Goal: Task Accomplishment & Management: Complete application form

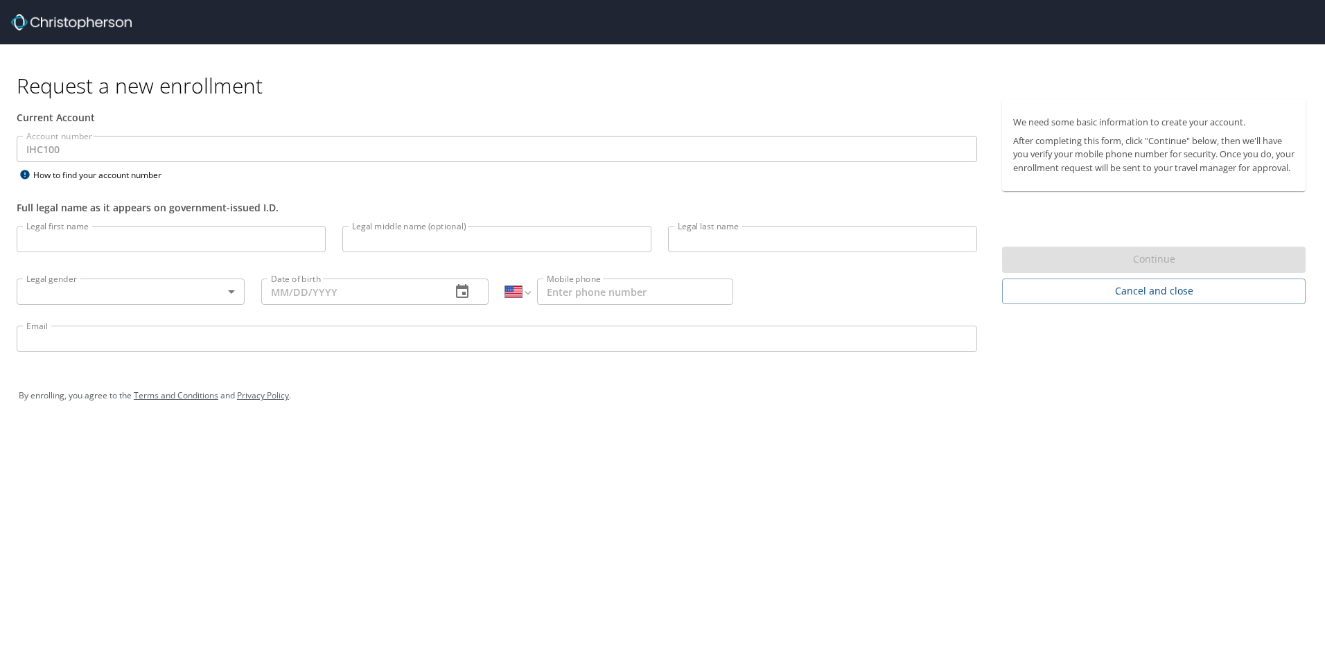
select select "US"
click at [133, 246] on input "Legal first name" at bounding box center [171, 239] width 309 height 26
type input "[PERSON_NAME]"
click at [192, 287] on body "Request a new enrollment Current Account Account number IHC100 Account number H…" at bounding box center [662, 330] width 1325 height 661
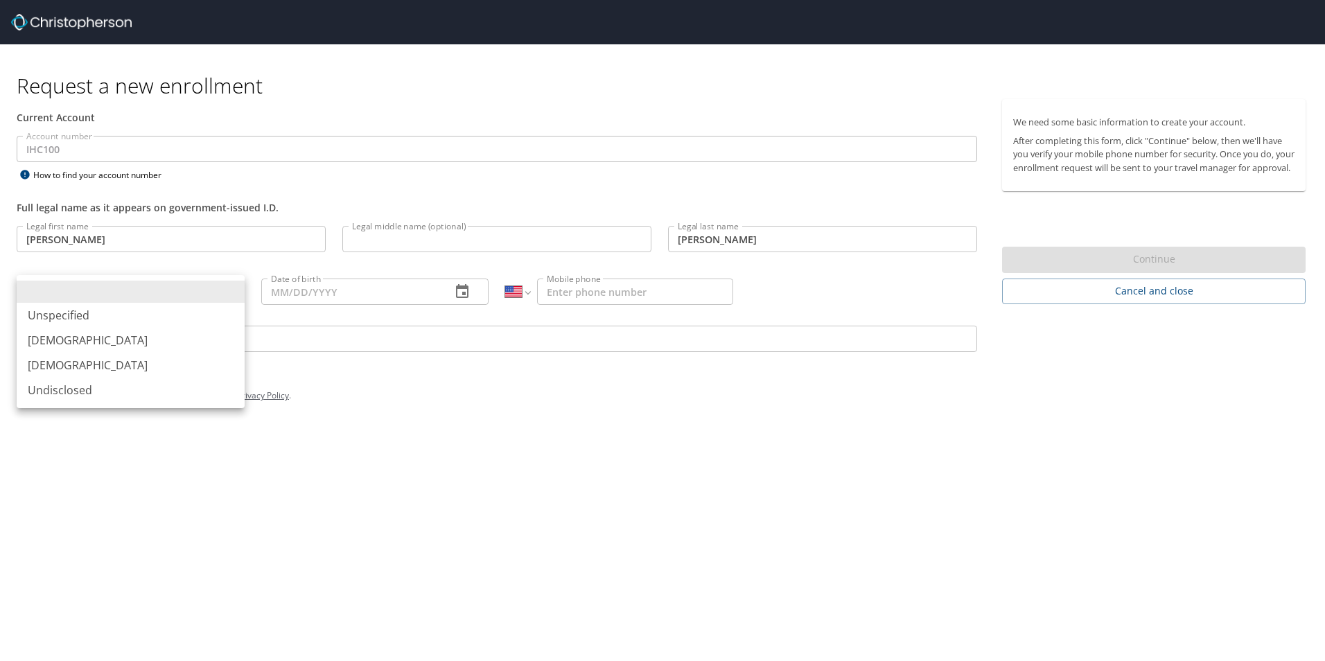
click at [120, 344] on li "[DEMOGRAPHIC_DATA]" at bounding box center [131, 340] width 228 height 25
type input "[DEMOGRAPHIC_DATA]"
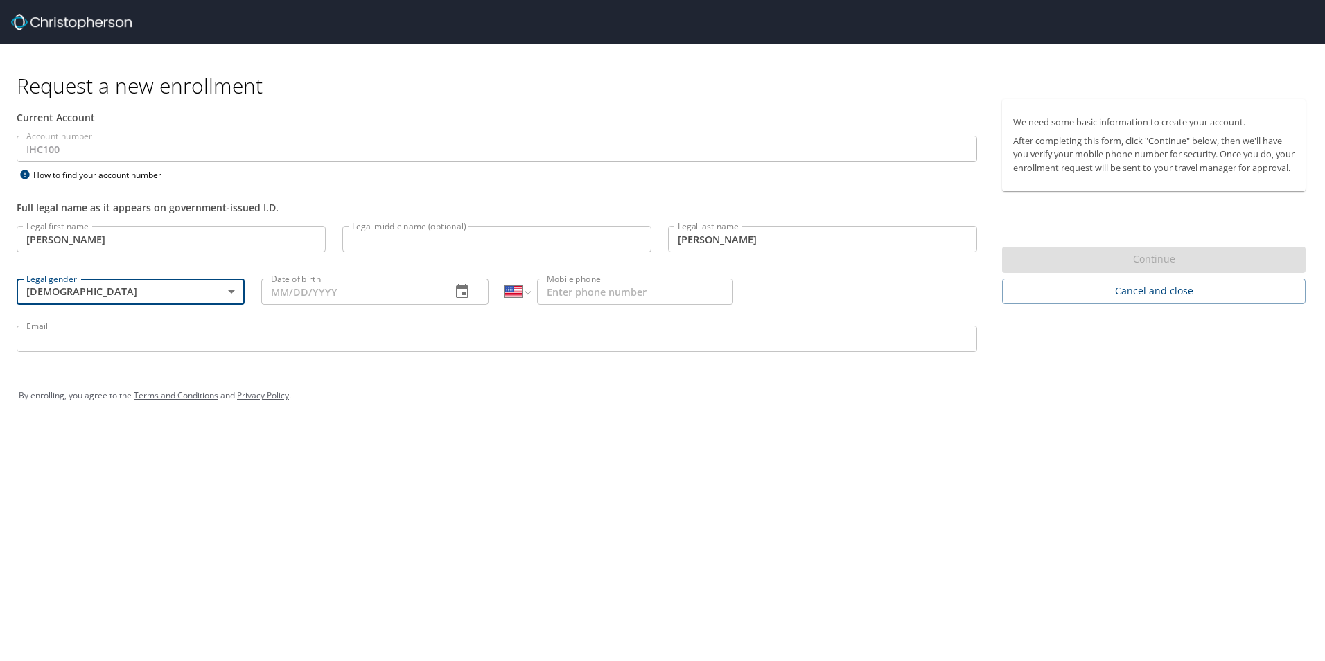
click at [409, 290] on input "Date of birth" at bounding box center [351, 292] width 180 height 26
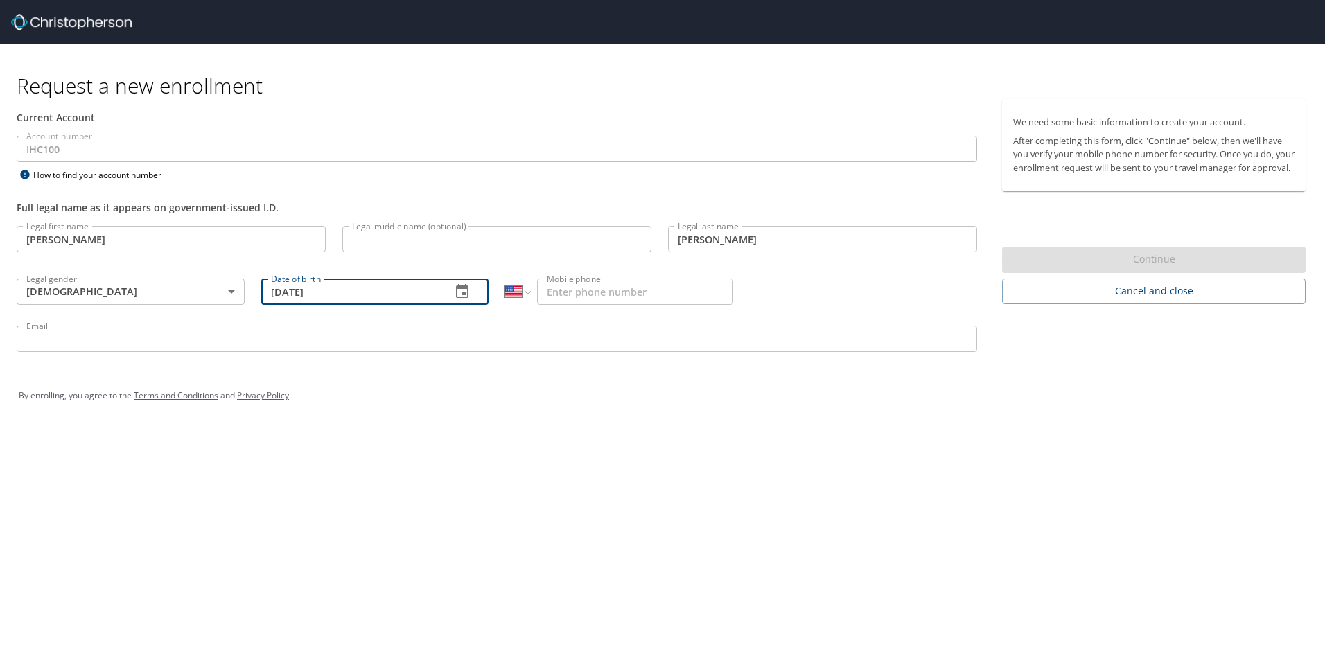
type input "[DATE]"
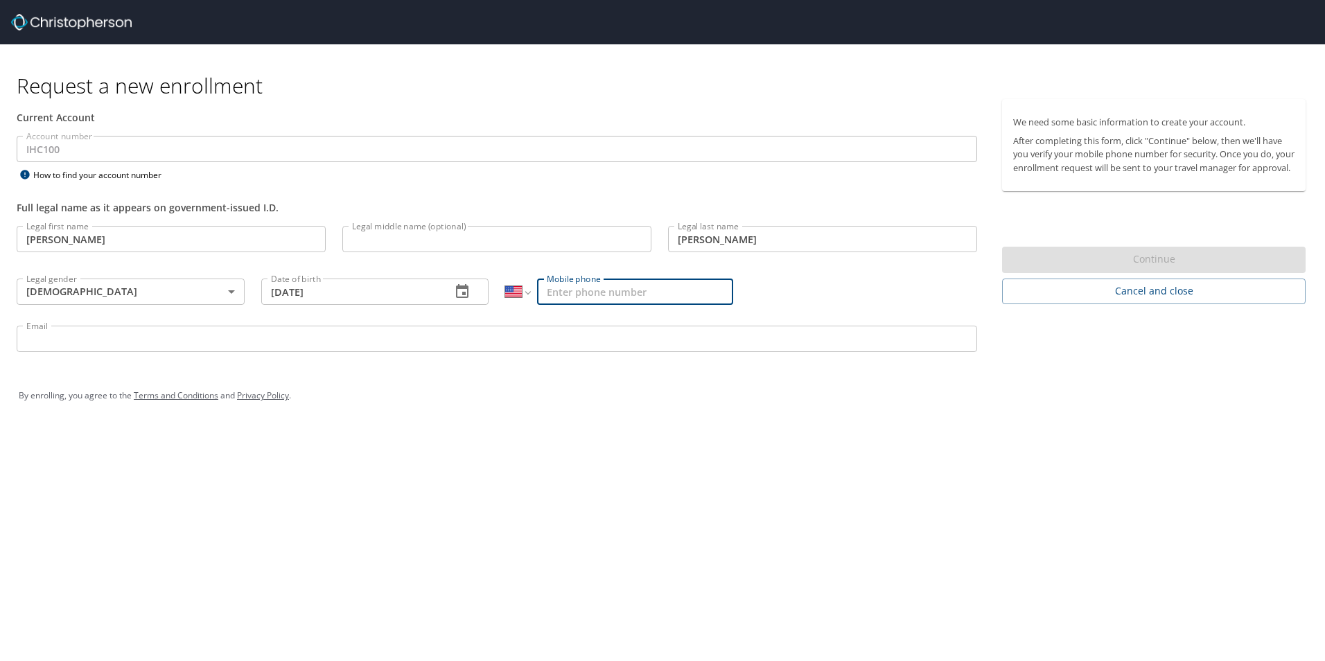
click at [606, 288] on input "Mobile phone" at bounding box center [635, 292] width 196 height 26
type input "[PHONE_NUMBER]"
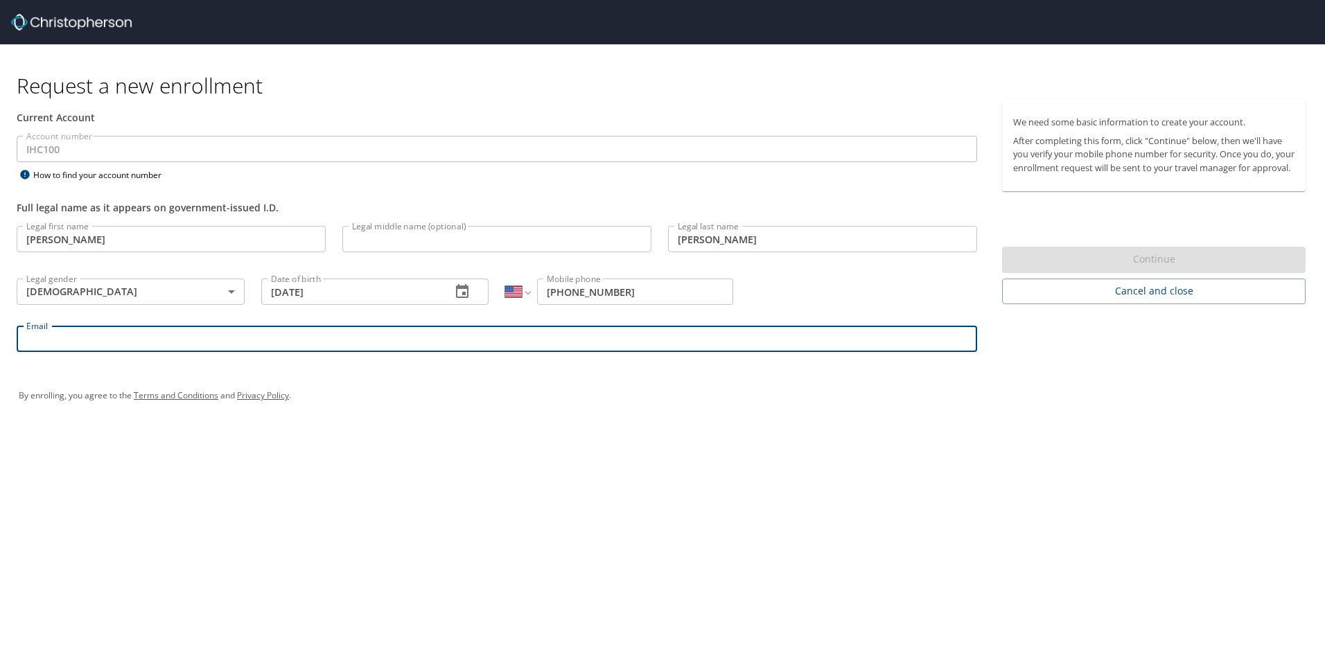
click at [407, 344] on input "Email" at bounding box center [497, 339] width 961 height 26
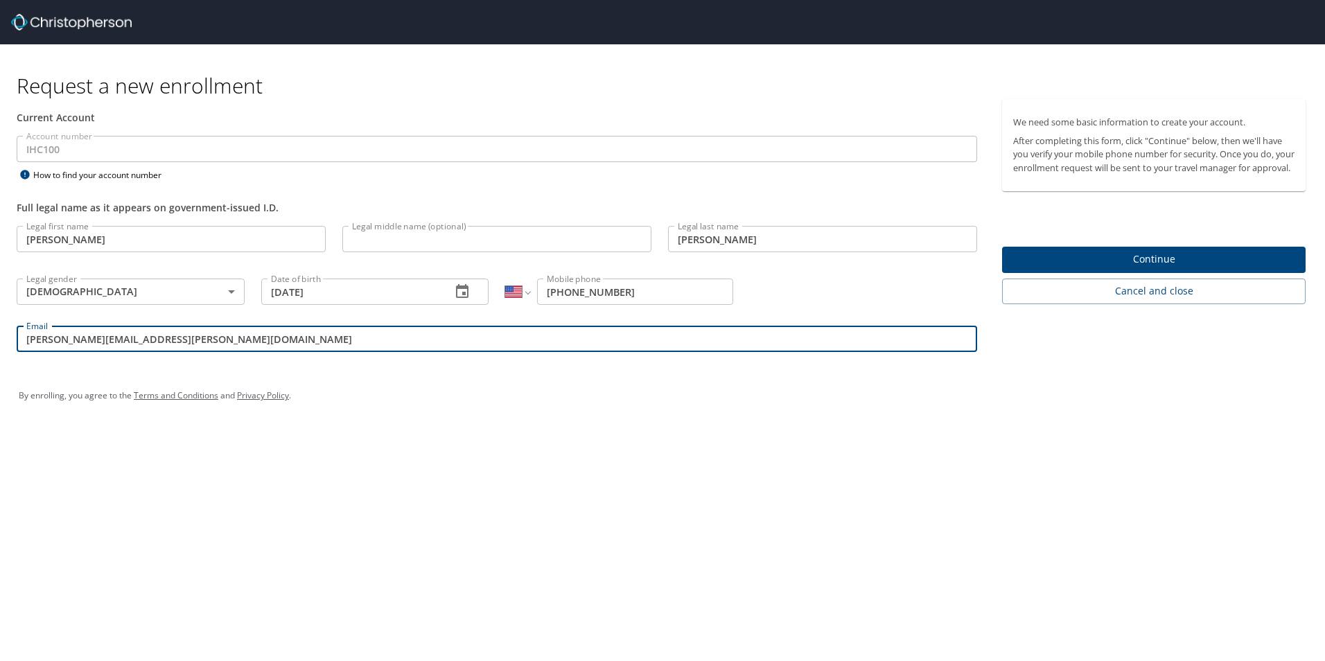
type input "[PERSON_NAME][EMAIL_ADDRESS][PERSON_NAME][DOMAIN_NAME]"
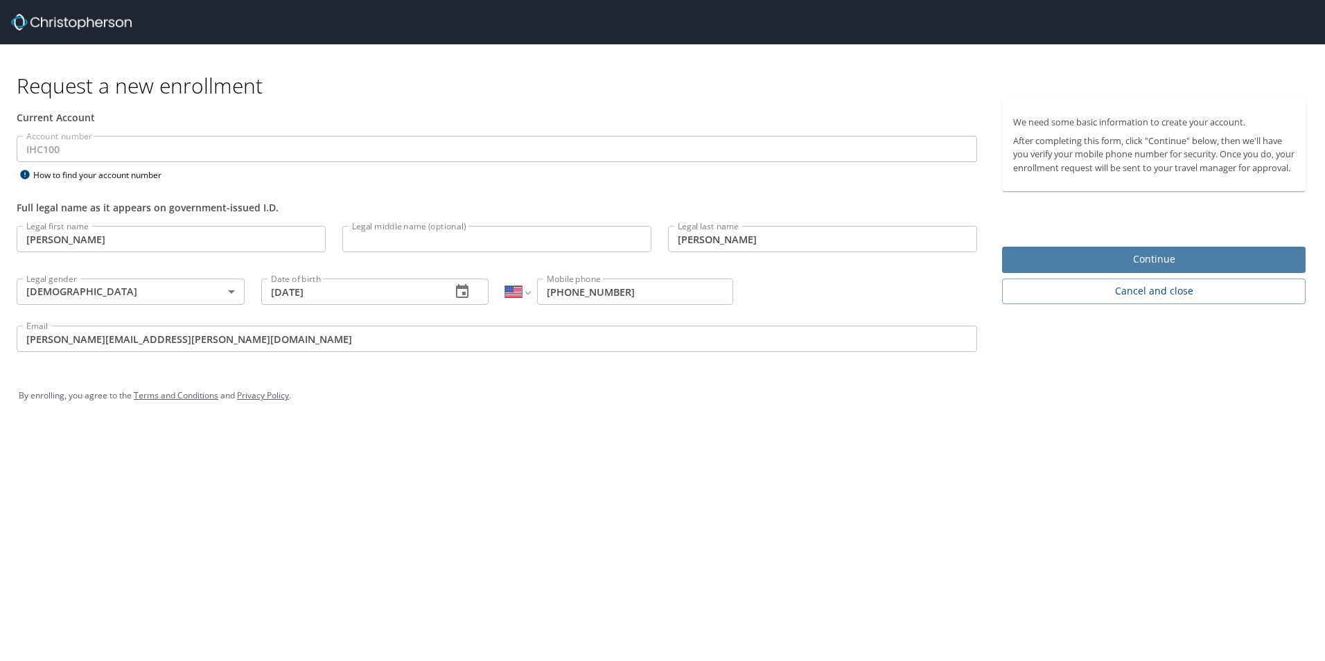
click at [1127, 268] on span "Continue" at bounding box center [1153, 259] width 281 height 17
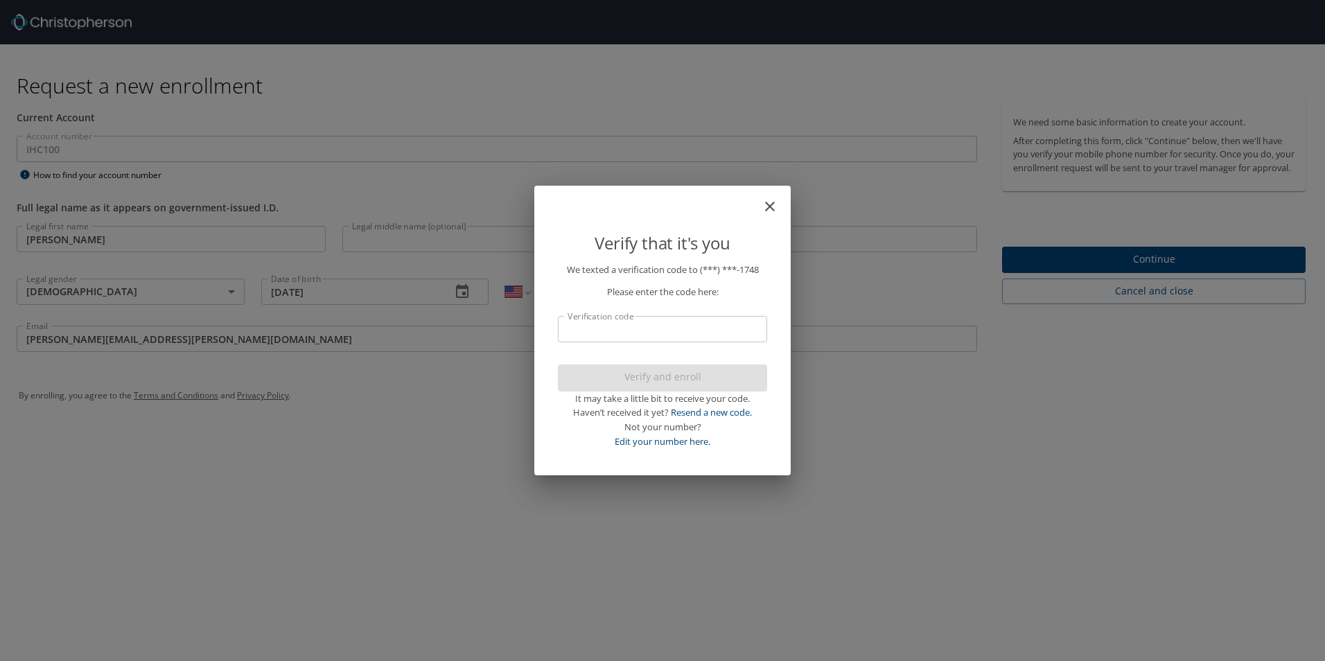
click at [634, 337] on input "Verification code" at bounding box center [662, 329] width 209 height 26
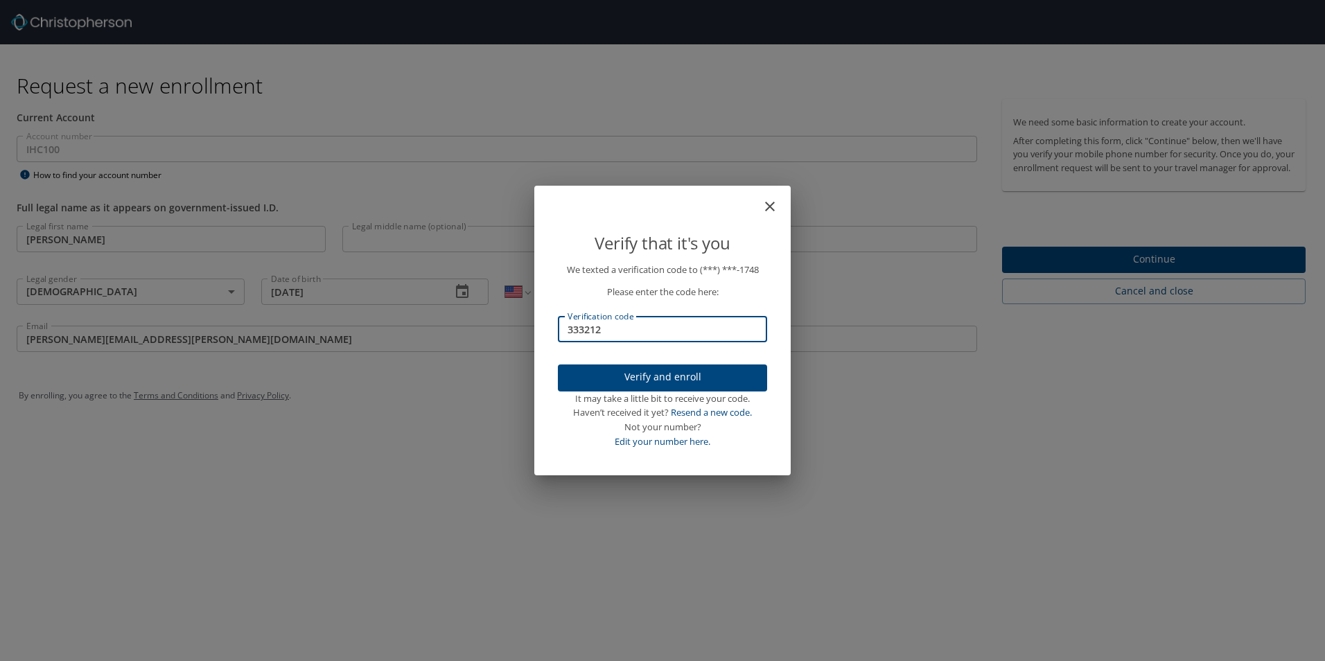
type input "333212"
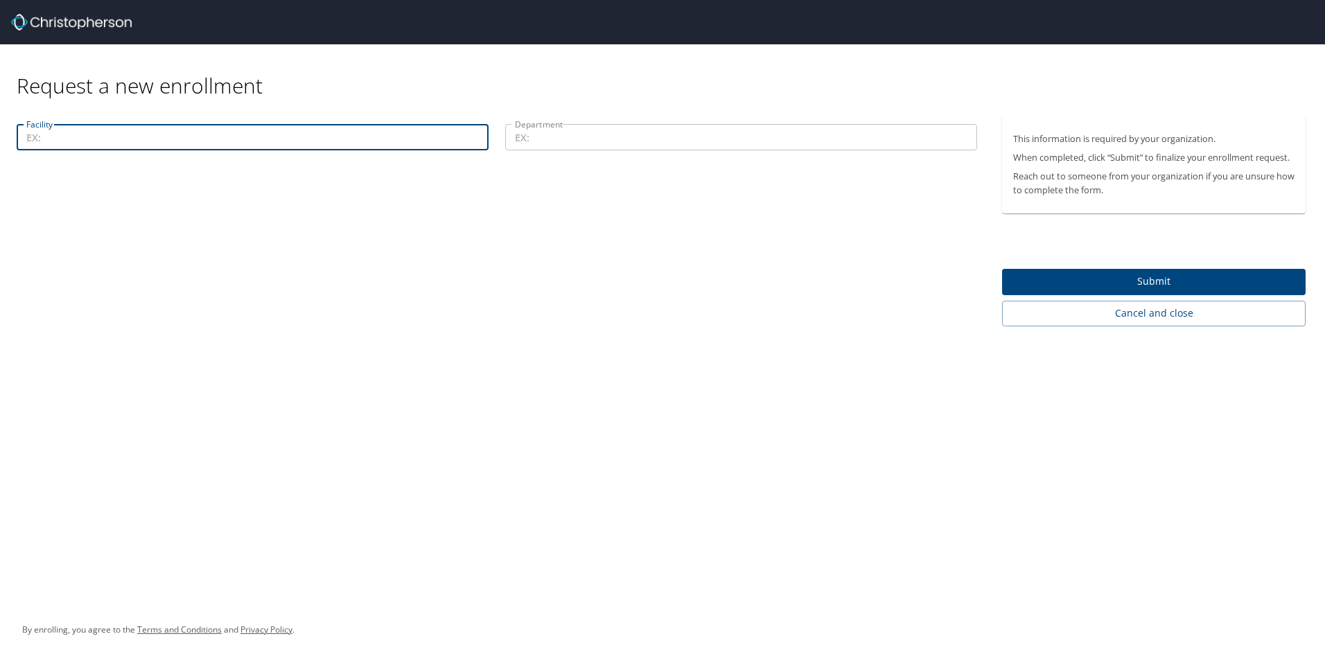
click at [70, 140] on input "Facility" at bounding box center [253, 137] width 472 height 26
type input "n"
type input "NCO"
click at [602, 137] on input "Department" at bounding box center [741, 137] width 472 height 26
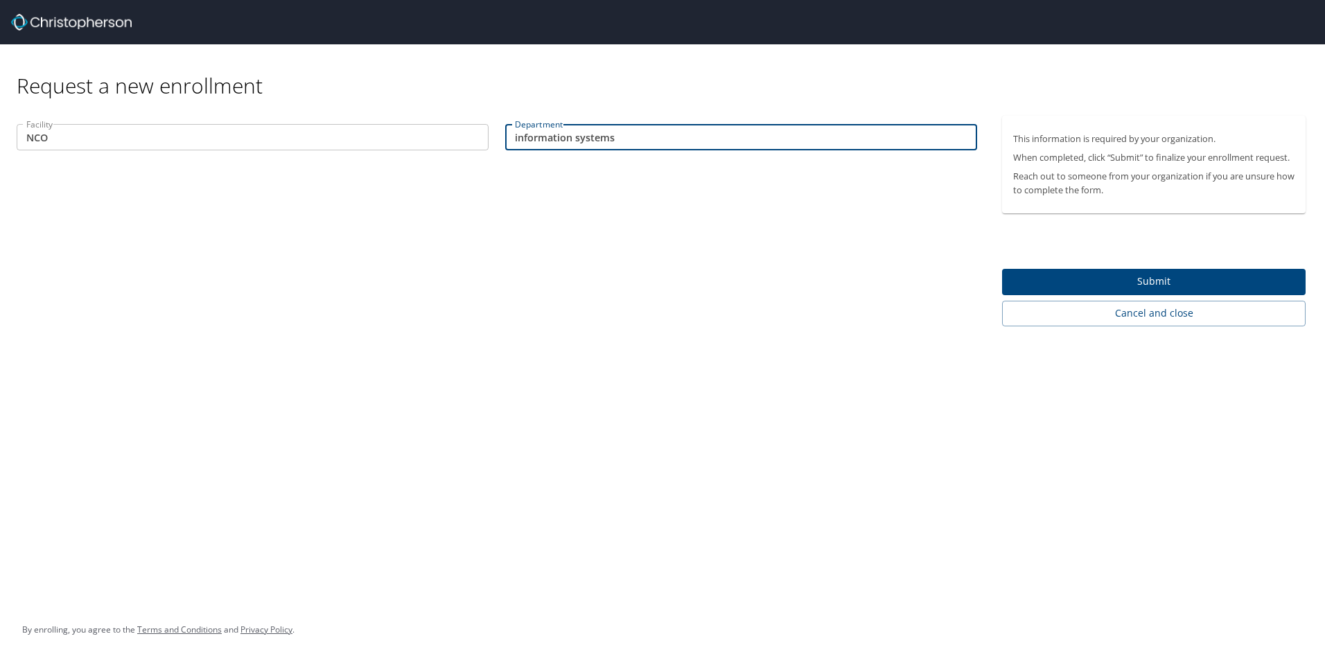
type input "information systems"
click at [1171, 280] on span "Submit" at bounding box center [1153, 281] width 281 height 17
